Goal: Transaction & Acquisition: Book appointment/travel/reservation

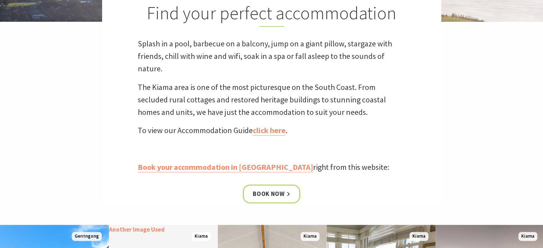
scroll to position [214, 0]
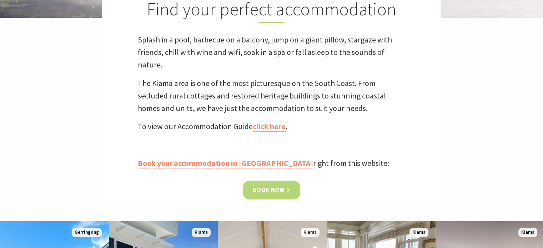
click at [257, 185] on link "Book now" at bounding box center [271, 190] width 57 height 19
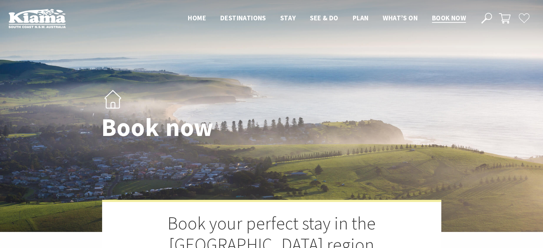
select select "3"
select select "2"
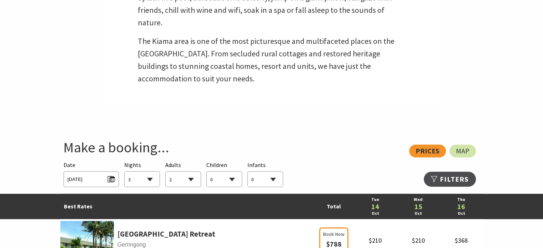
scroll to position [321, 0]
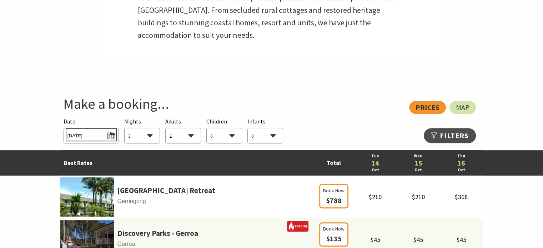
click at [111, 134] on span "Tue 14/10/2025" at bounding box center [90, 135] width 47 height 10
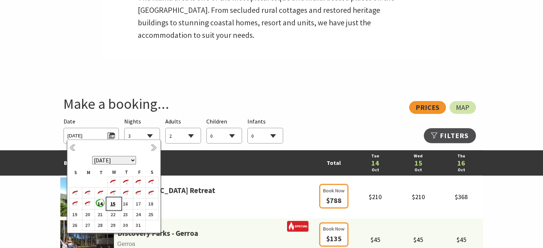
click at [113, 204] on b "15" at bounding box center [112, 203] width 9 height 9
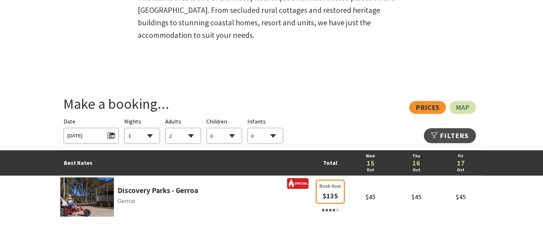
click at [150, 134] on select "1 2 3 4 5 6 7 8 9 10 11 12 13 14 15 16 17 18 19 20 21 22 23 24 25 26 27 28 29 30" at bounding box center [142, 136] width 35 height 16
click at [151, 136] on select "1 2 3 4 5 6 7 8 9 10 11 12 13 14 15 16 17 18 19 20 21 22 23 24 25 26 27 28 29 30" at bounding box center [142, 136] width 35 height 16
select select "4"
click at [125, 128] on select "1 2 3 4 5 6 7 8 9 10 11 12 13 14 15 16 17 18 19 20 21 22 23 24 25 26 27 28 29 30" at bounding box center [142, 136] width 35 height 16
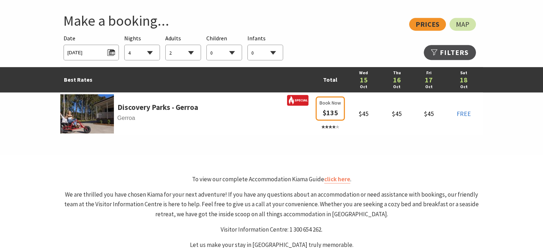
scroll to position [393, 0]
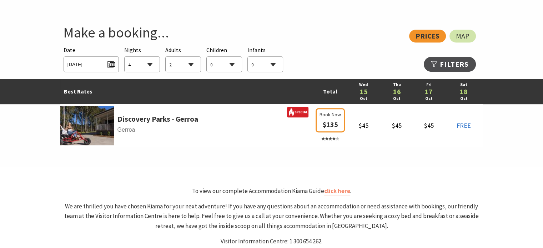
click at [418, 37] on div "View: Prices Map" at bounding box center [268, 36] width 416 height 13
click at [452, 65] on link "Refine Results >>" at bounding box center [450, 64] width 52 height 15
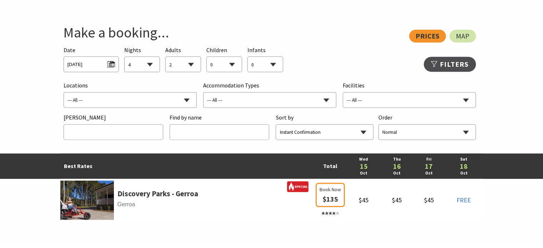
click at [151, 101] on select "--- All --- Bombo Gerringong Gerroa Jamberoo Kangaroo Valley Kiama Kiama Downs …" at bounding box center [130, 100] width 133 height 16
click at [244, 101] on select "--- All --- B&B/Guesthouse Budget/Backpackers Caravan Parks & Camping Chalets/V…" at bounding box center [270, 100] width 133 height 16
click at [371, 100] on select "--- All --- Adult Retreat Air Conditioning Balcony/Outdoor Area BBQ Boat Parkin…" at bounding box center [409, 100] width 133 height 16
click at [120, 131] on input "text" at bounding box center [113, 133] width 99 height 16
type input "250"
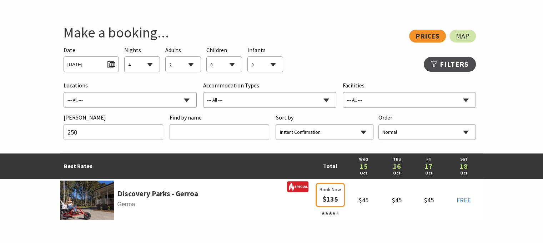
click at [467, 130] on select "Normal Reverse" at bounding box center [427, 133] width 97 height 16
click at [379, 125] on select "Normal Reverse" at bounding box center [427, 133] width 97 height 16
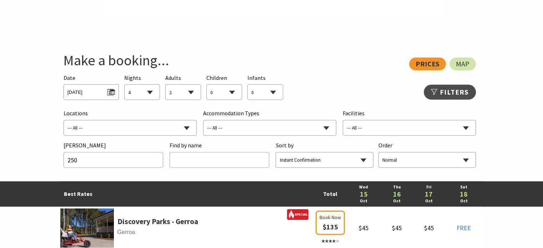
scroll to position [357, 0]
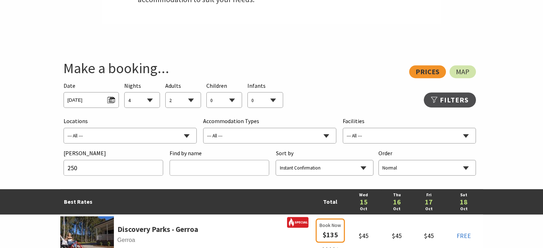
click at [425, 71] on div "View: Prices Map" at bounding box center [268, 71] width 416 height 13
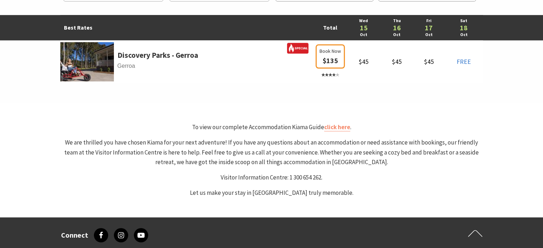
scroll to position [536, 0]
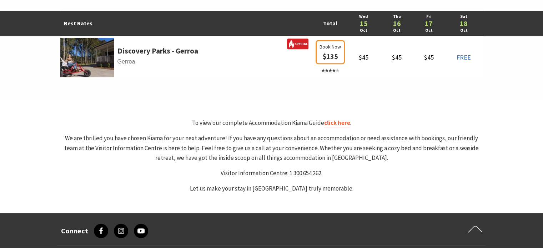
click at [334, 122] on link "click here" at bounding box center [337, 123] width 26 height 8
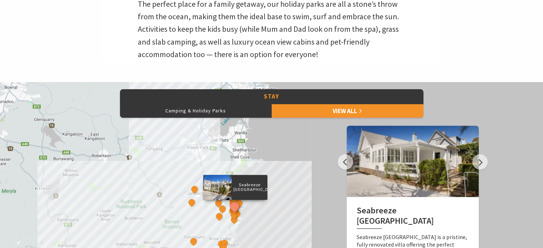
scroll to position [286, 0]
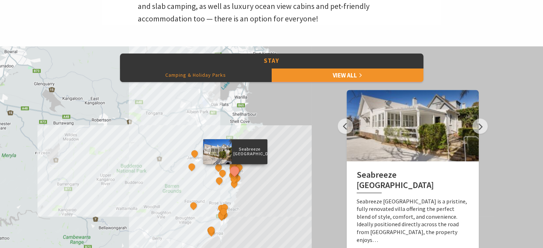
click at [223, 76] on button "Camping & Holiday Parks" at bounding box center [196, 75] width 152 height 14
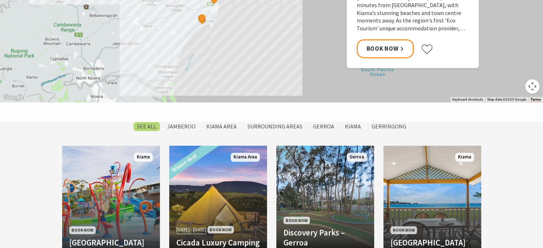
scroll to position [432, 0]
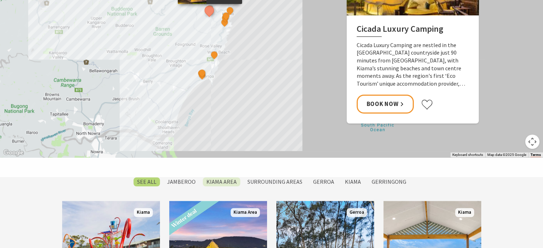
click at [221, 179] on label "Kiama Area" at bounding box center [221, 181] width 37 height 9
click at [0, 0] on input "Kiama Area" at bounding box center [0, 0] width 0 height 0
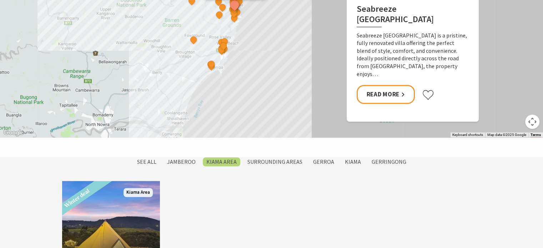
scroll to position [359, 0]
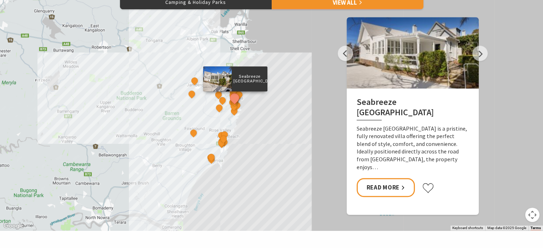
click at [291, 64] on div "Seabreeze Luxury Beach House The Sebel Kiama Seaside Escape 1 Driftwood Beach H…" at bounding box center [271, 102] width 543 height 257
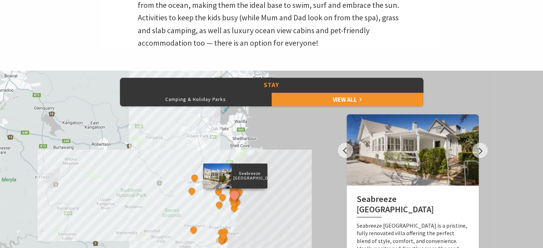
scroll to position [251, 0]
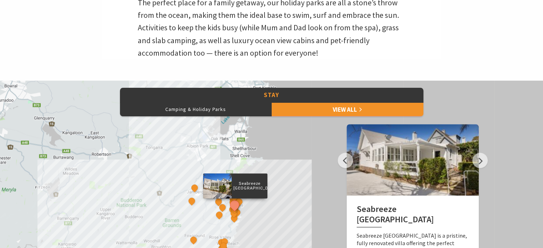
click at [282, 94] on button "Stay" at bounding box center [272, 95] width 304 height 15
click at [480, 164] on button "Next" at bounding box center [479, 160] width 15 height 15
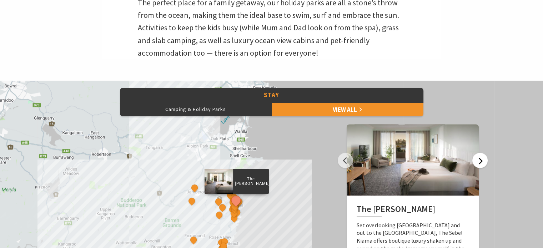
click at [480, 164] on button "Next" at bounding box center [479, 160] width 15 height 15
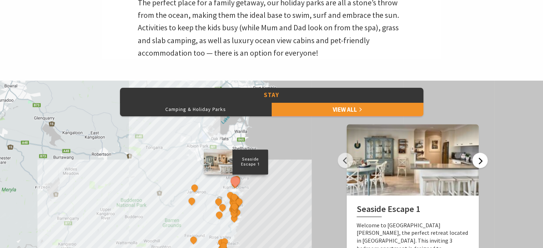
click at [480, 164] on button "Next" at bounding box center [479, 160] width 15 height 15
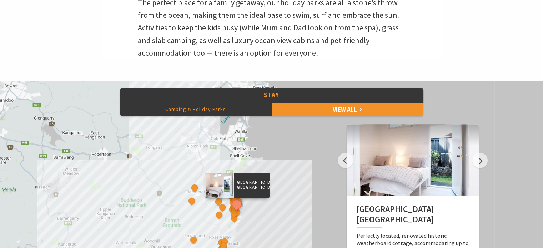
click at [204, 107] on button "Camping & Holiday Parks" at bounding box center [196, 109] width 152 height 14
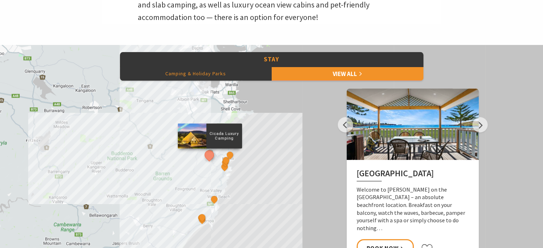
scroll to position [323, 0]
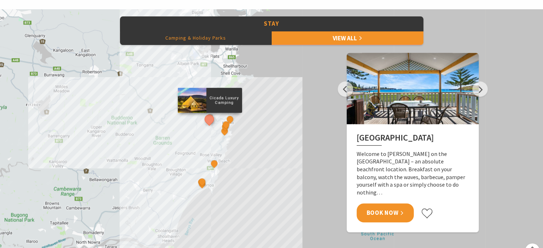
click at [398, 206] on link "Book Now" at bounding box center [385, 213] width 57 height 19
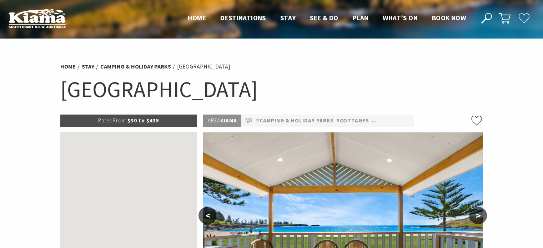
select select "4"
select select "2"
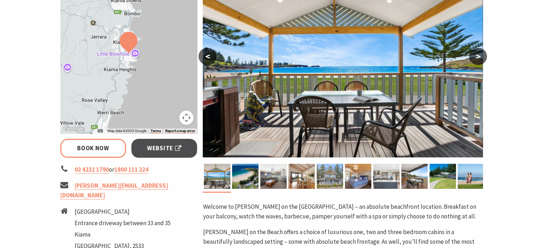
scroll to position [143, 0]
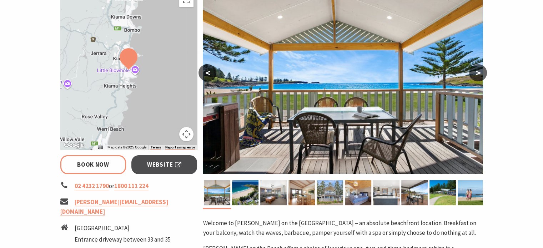
click at [182, 132] on button "Map camera controls" at bounding box center [186, 134] width 14 height 14
click at [188, 135] on button "Map camera controls" at bounding box center [186, 134] width 14 height 14
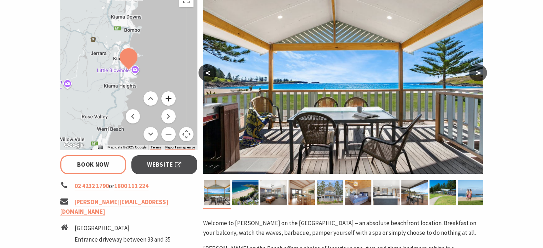
click at [170, 98] on button "Zoom in" at bounding box center [168, 98] width 14 height 14
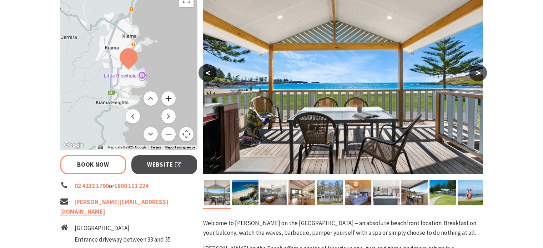
click at [170, 98] on button "Zoom in" at bounding box center [168, 98] width 14 height 14
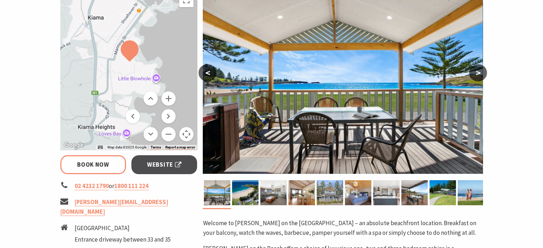
drag, startPoint x: 166, startPoint y: 50, endPoint x: 167, endPoint y: 44, distance: 6.5
click at [167, 44] on div at bounding box center [128, 69] width 137 height 161
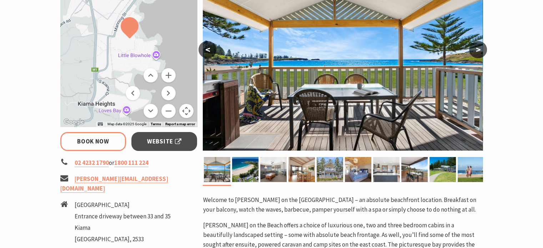
scroll to position [179, 0]
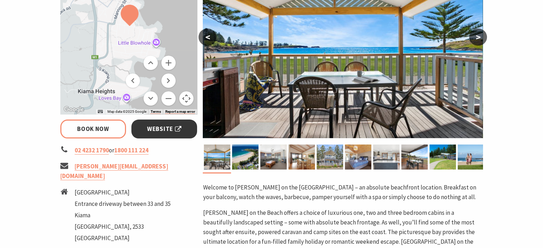
click at [167, 127] on span "Website" at bounding box center [164, 129] width 34 height 10
select select "4"
